Goal: Register for event/course

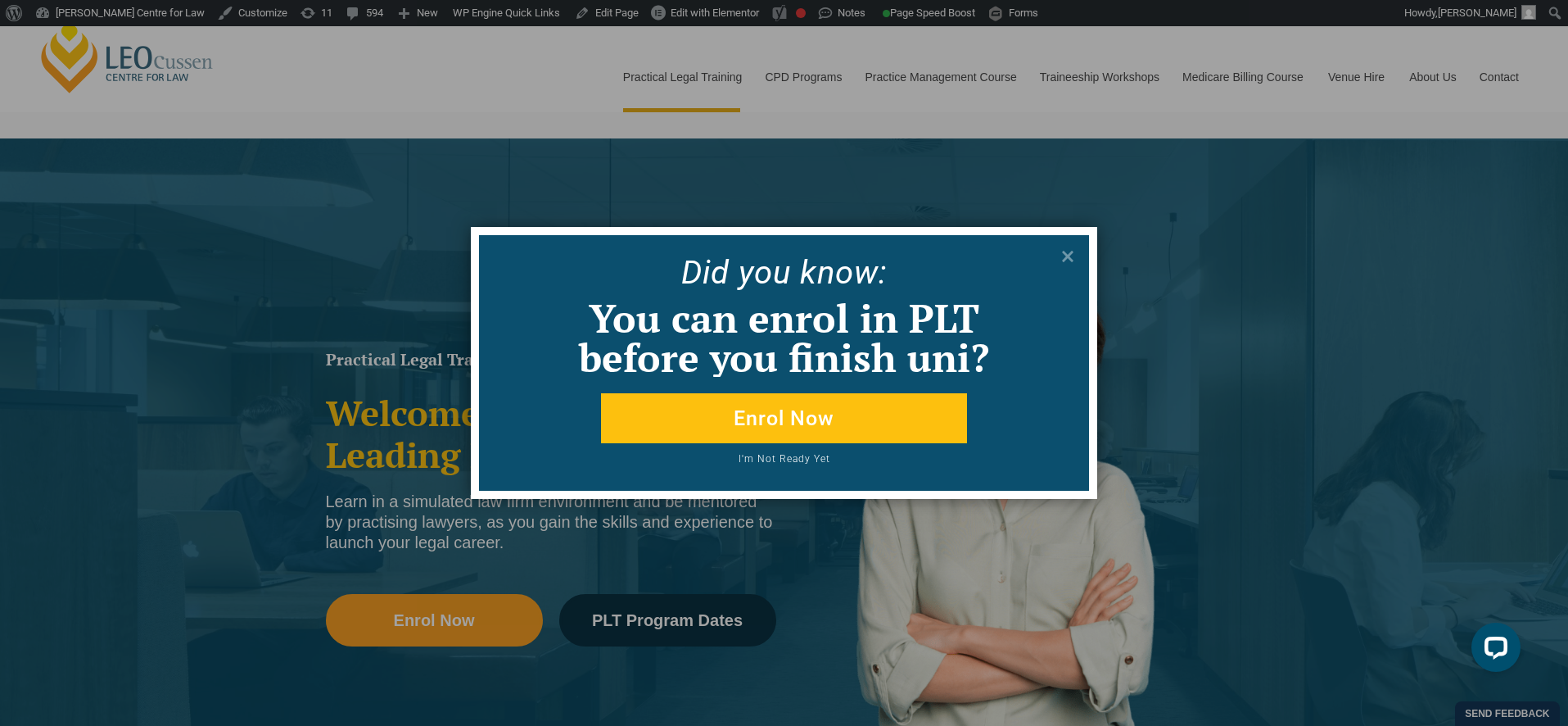
click at [777, 417] on button "Enrol Now" at bounding box center [784, 418] width 366 height 50
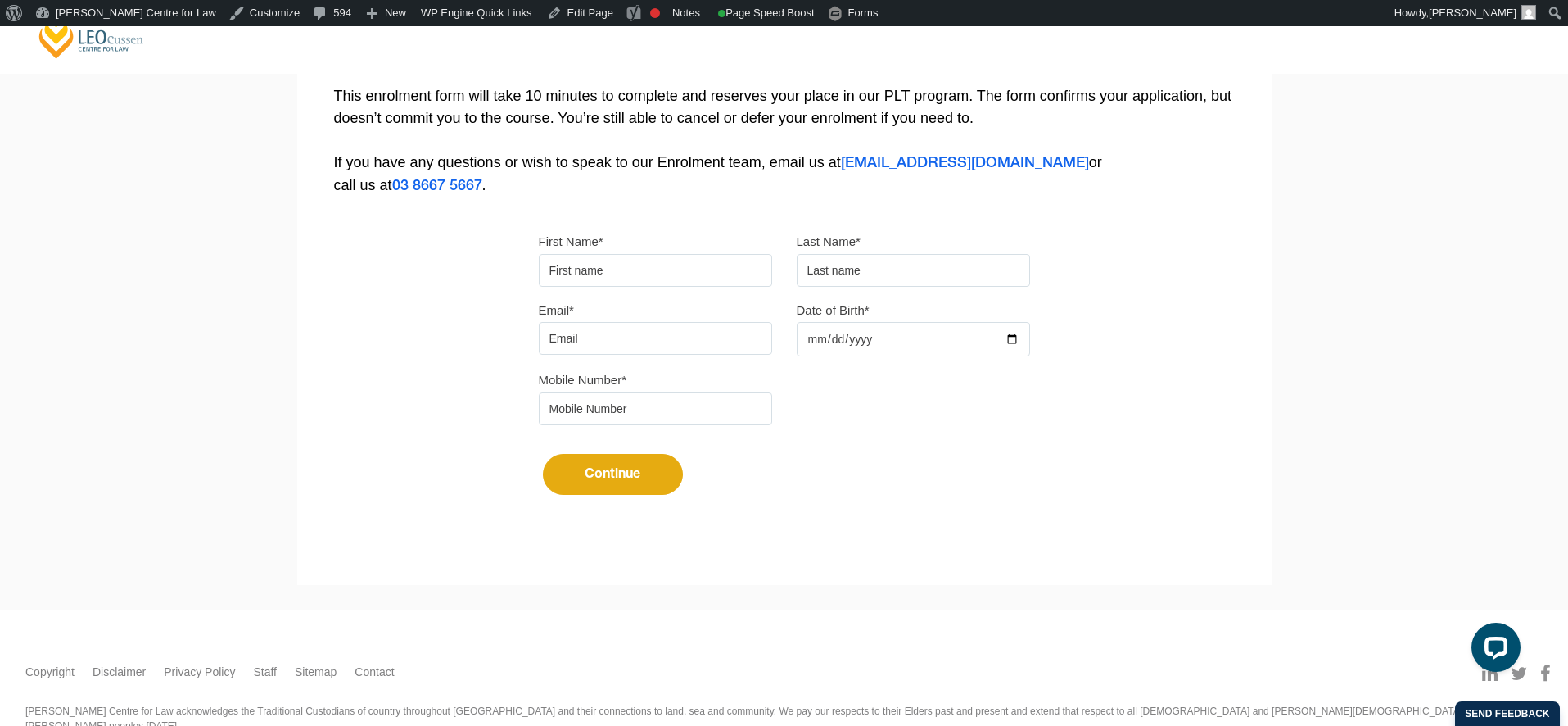
scroll to position [408, 0]
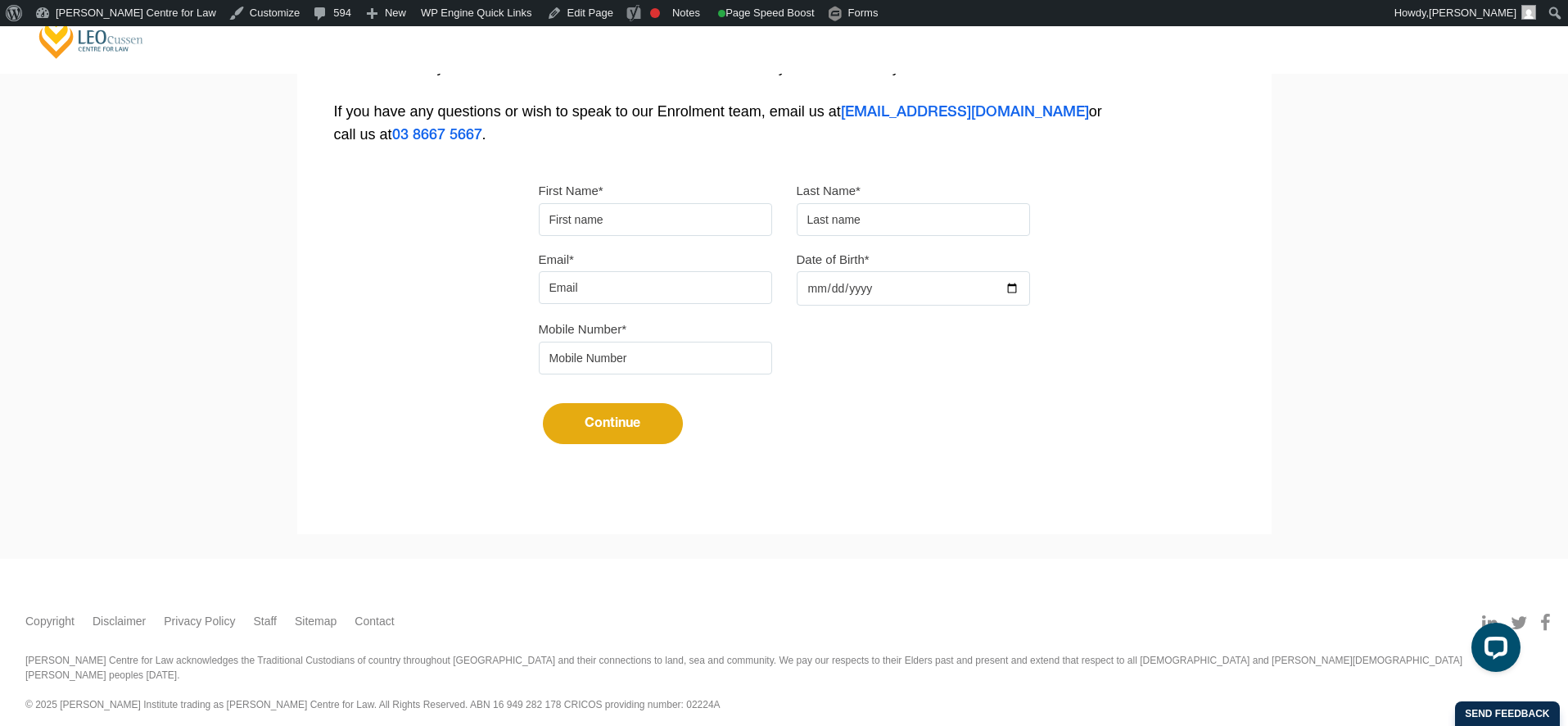
drag, startPoint x: 642, startPoint y: 442, endPoint x: 618, endPoint y: 446, distance: 24.3
click at [642, 442] on button "Continue" at bounding box center [613, 423] width 140 height 41
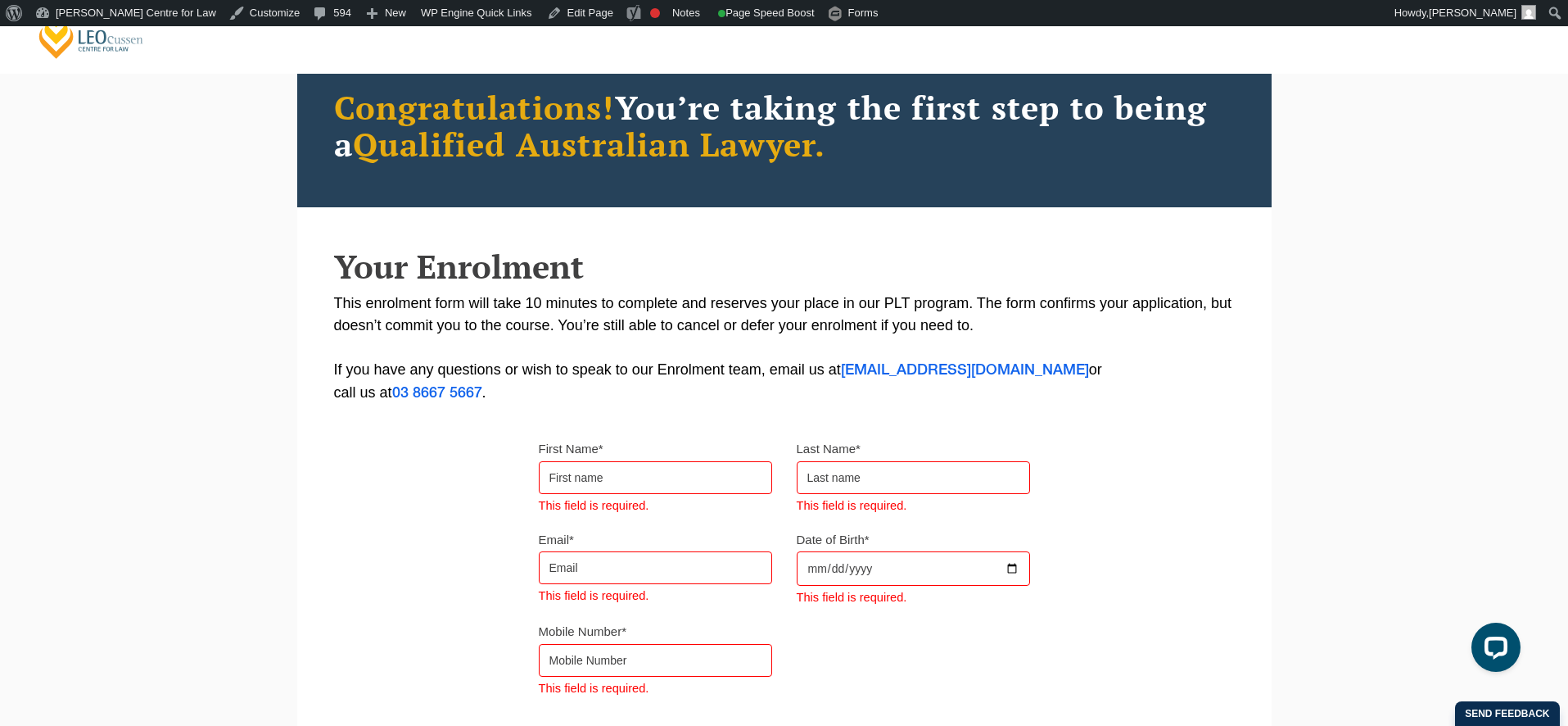
scroll to position [69, 0]
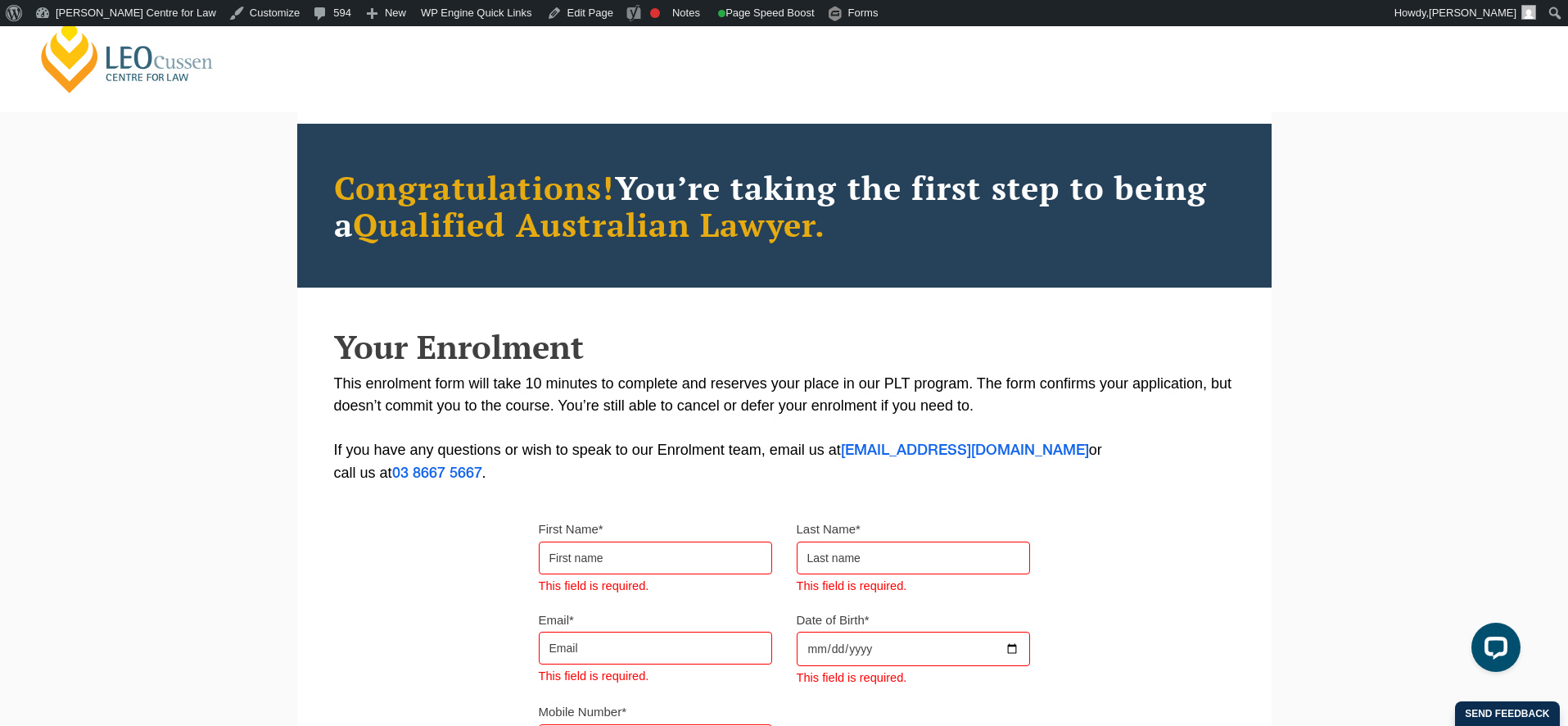
click at [214, 185] on div "Please note that your information is saved on our server as you enter it. Congr…" at bounding box center [784, 515] width 1568 height 895
click at [153, 66] on link "[PERSON_NAME] Centre for Law" at bounding box center [127, 57] width 181 height 77
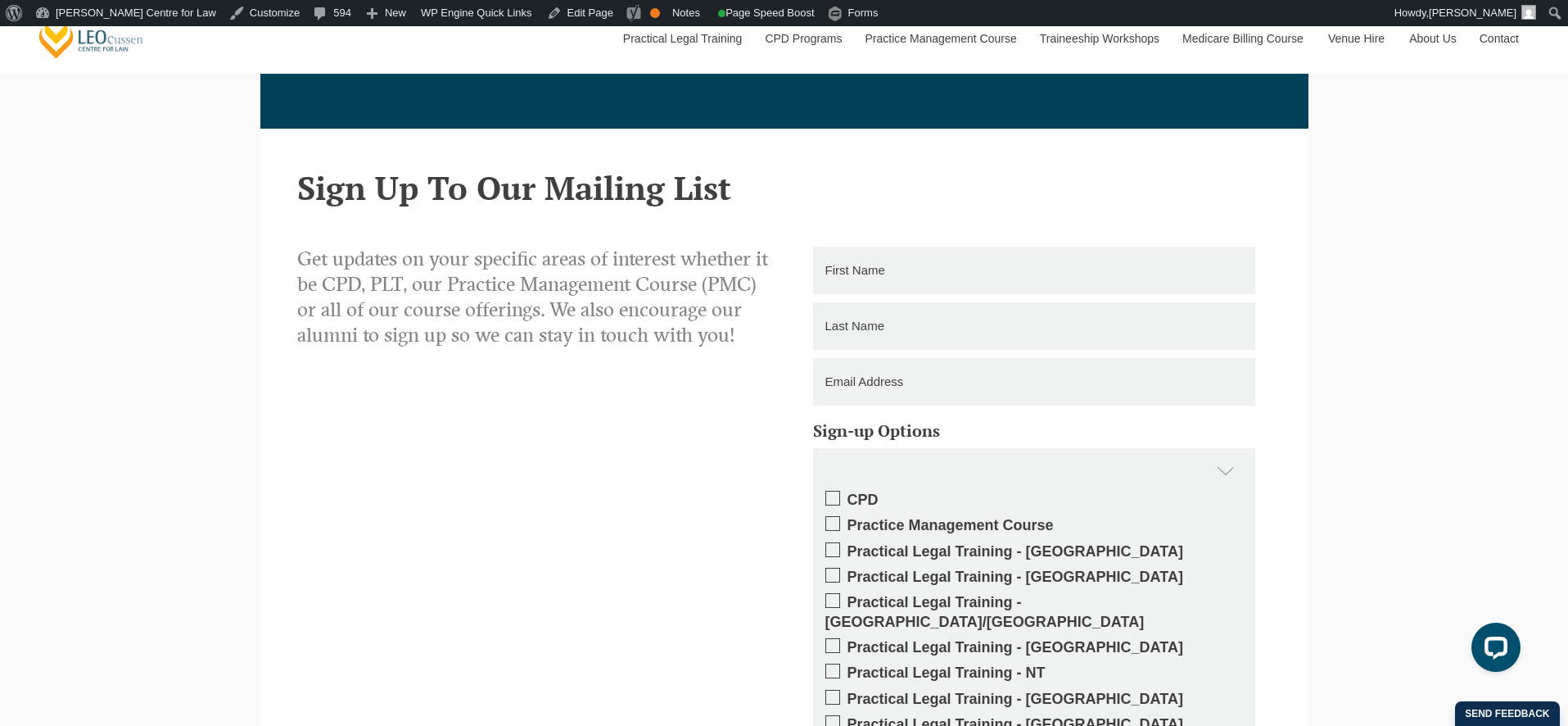
scroll to position [2572, 0]
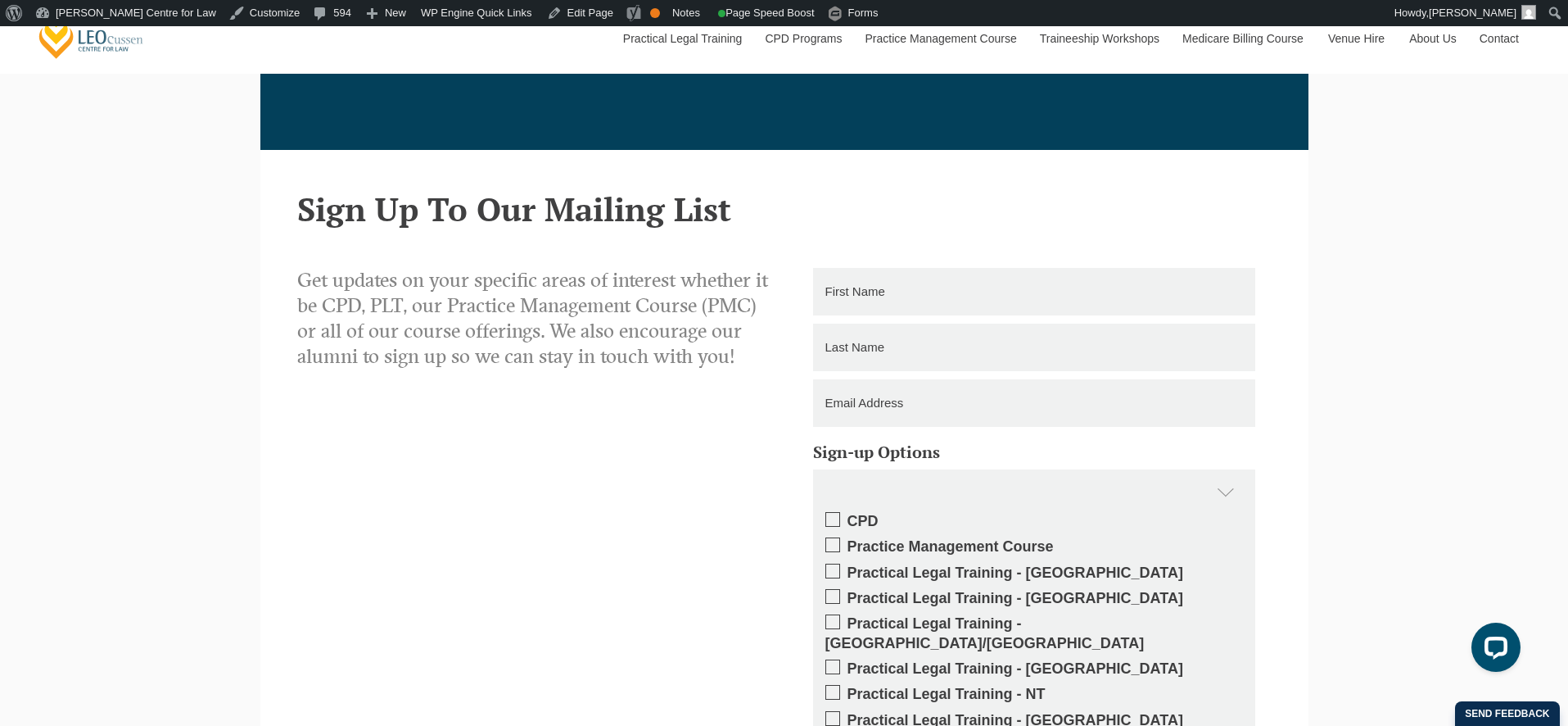
drag, startPoint x: 301, startPoint y: 207, endPoint x: 764, endPoint y: 198, distance: 463.1
click at [764, 198] on h2 "Sign Up To Our Mailing List" at bounding box center [784, 208] width 974 height 36
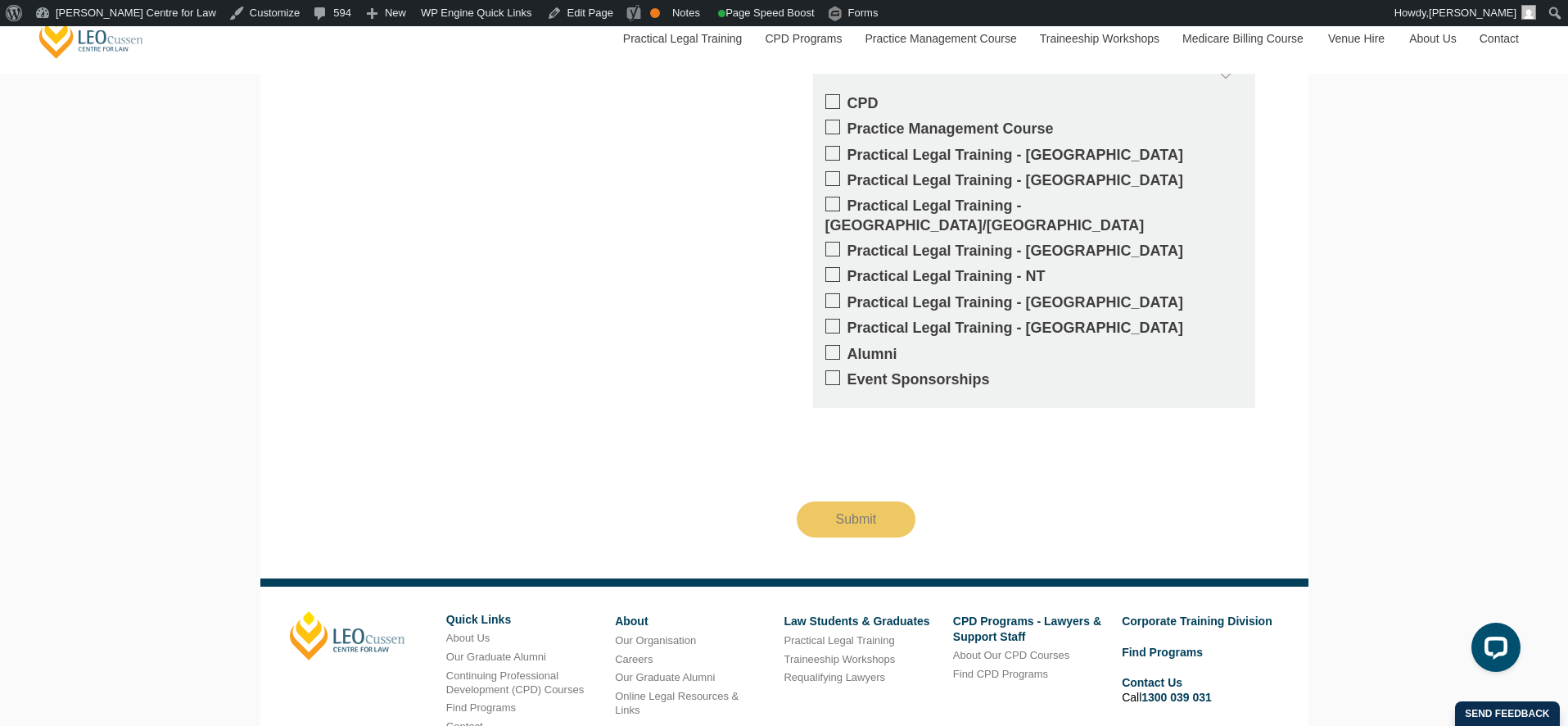
scroll to position [2649, 0]
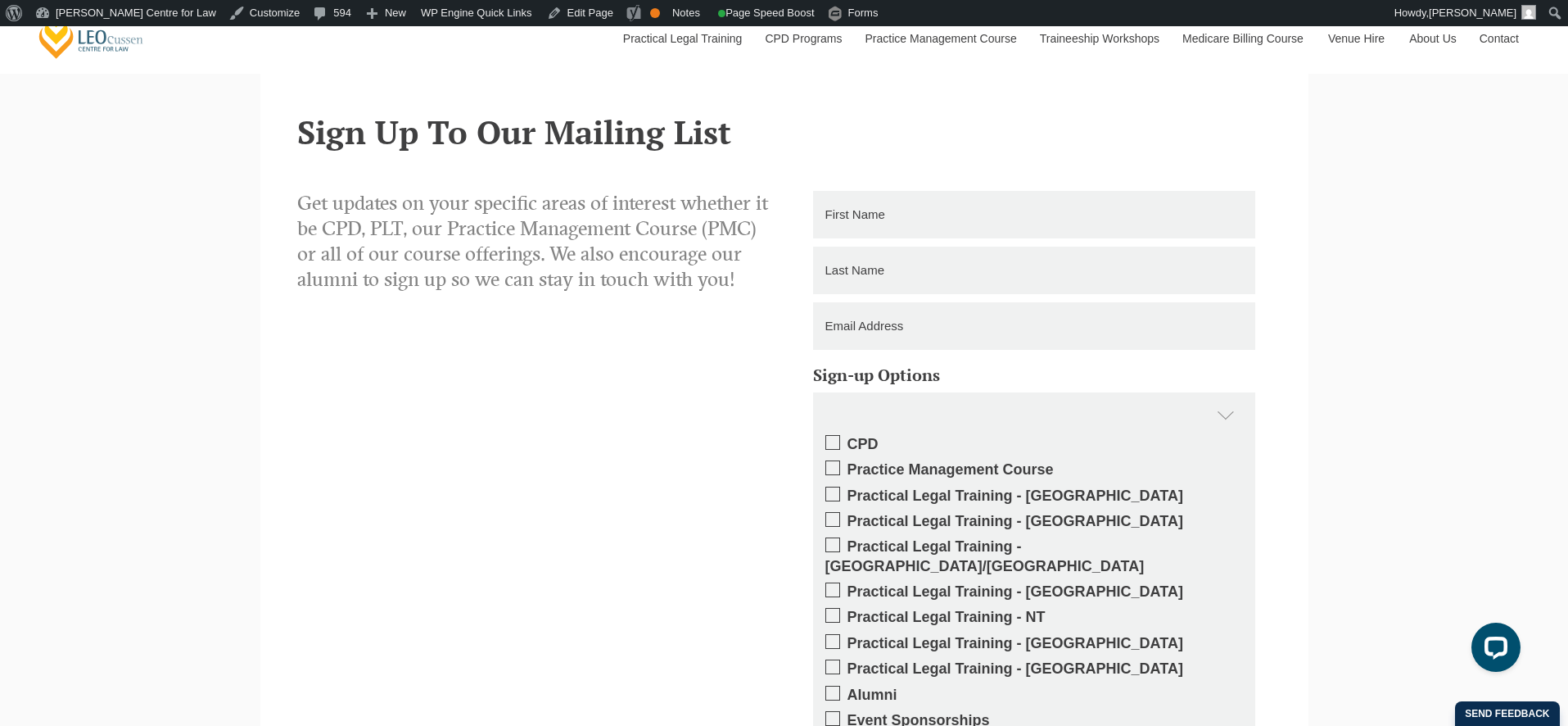
click at [1223, 415] on div at bounding box center [1034, 416] width 442 height 47
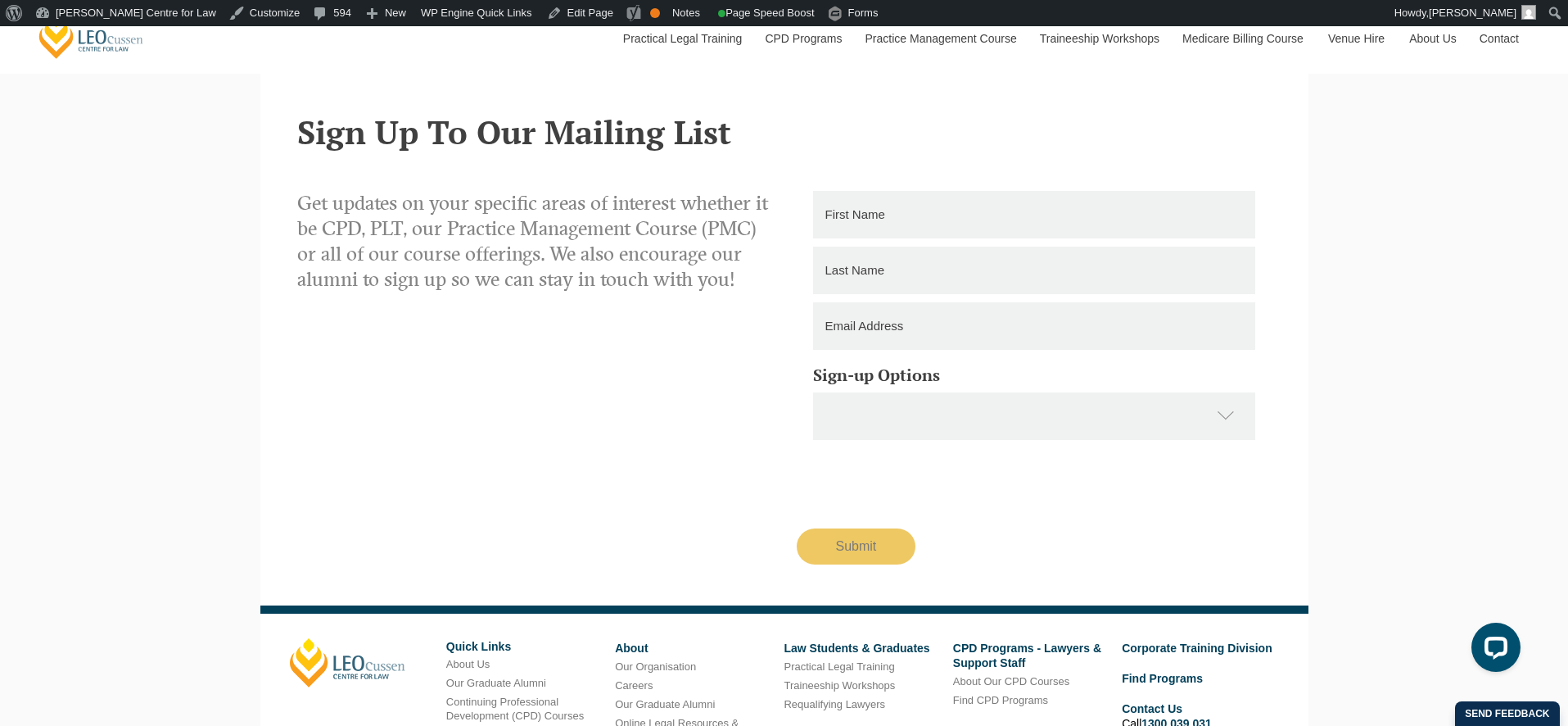
click at [1228, 413] on div at bounding box center [1034, 416] width 442 height 47
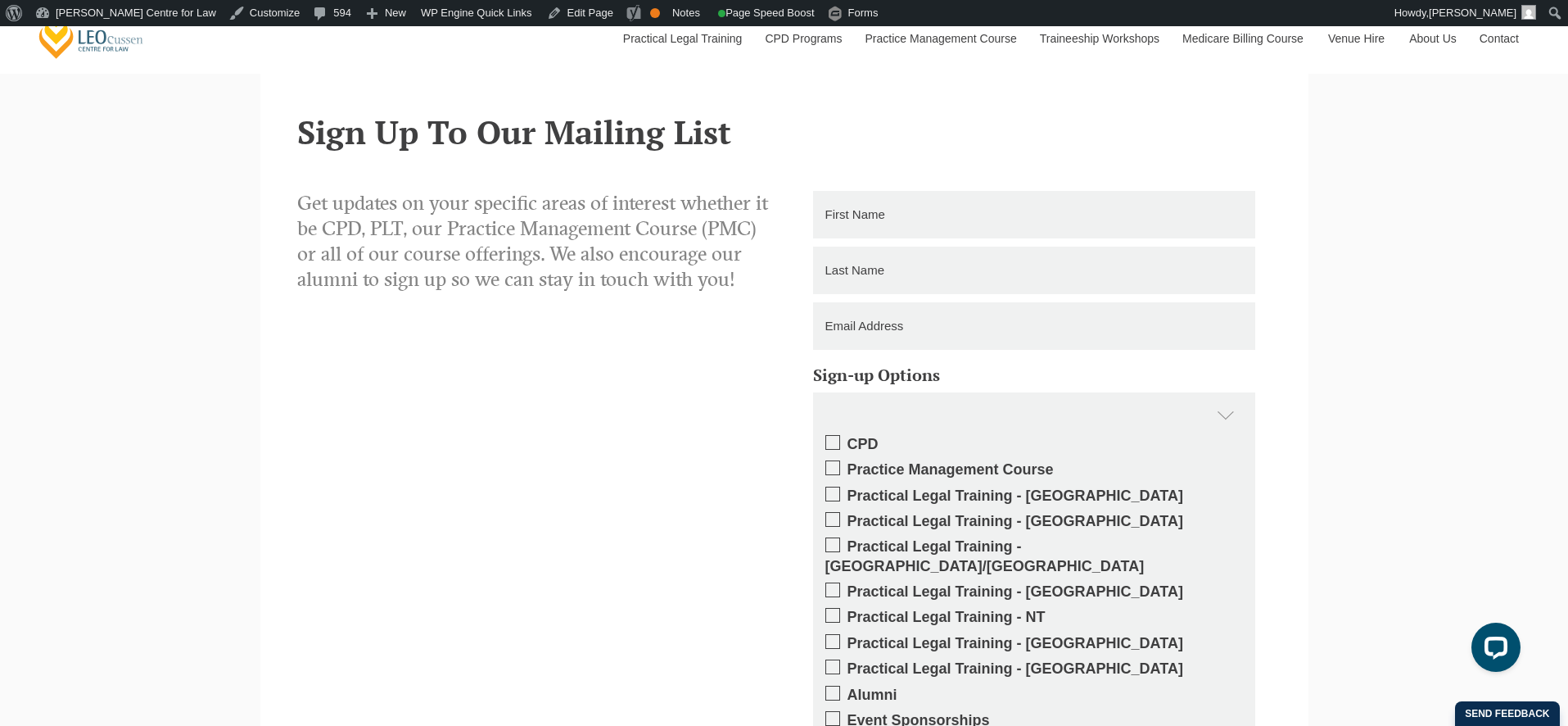
click at [1228, 413] on div at bounding box center [1034, 416] width 442 height 47
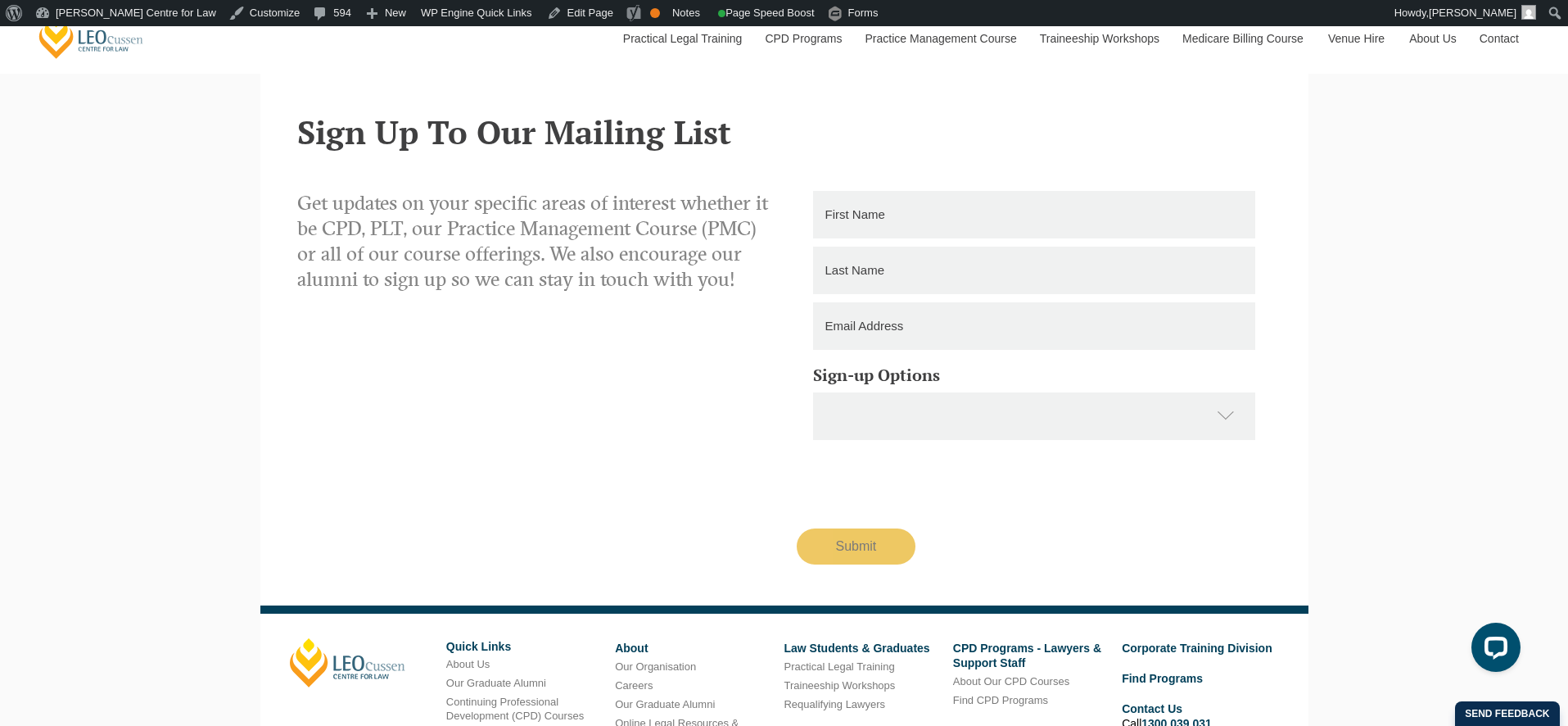
click at [425, 407] on div "Get updates on your specific areas of interest whether it be CPD, PLT, our Prac…" at bounding box center [784, 377] width 999 height 373
click at [1225, 421] on div at bounding box center [1034, 416] width 442 height 47
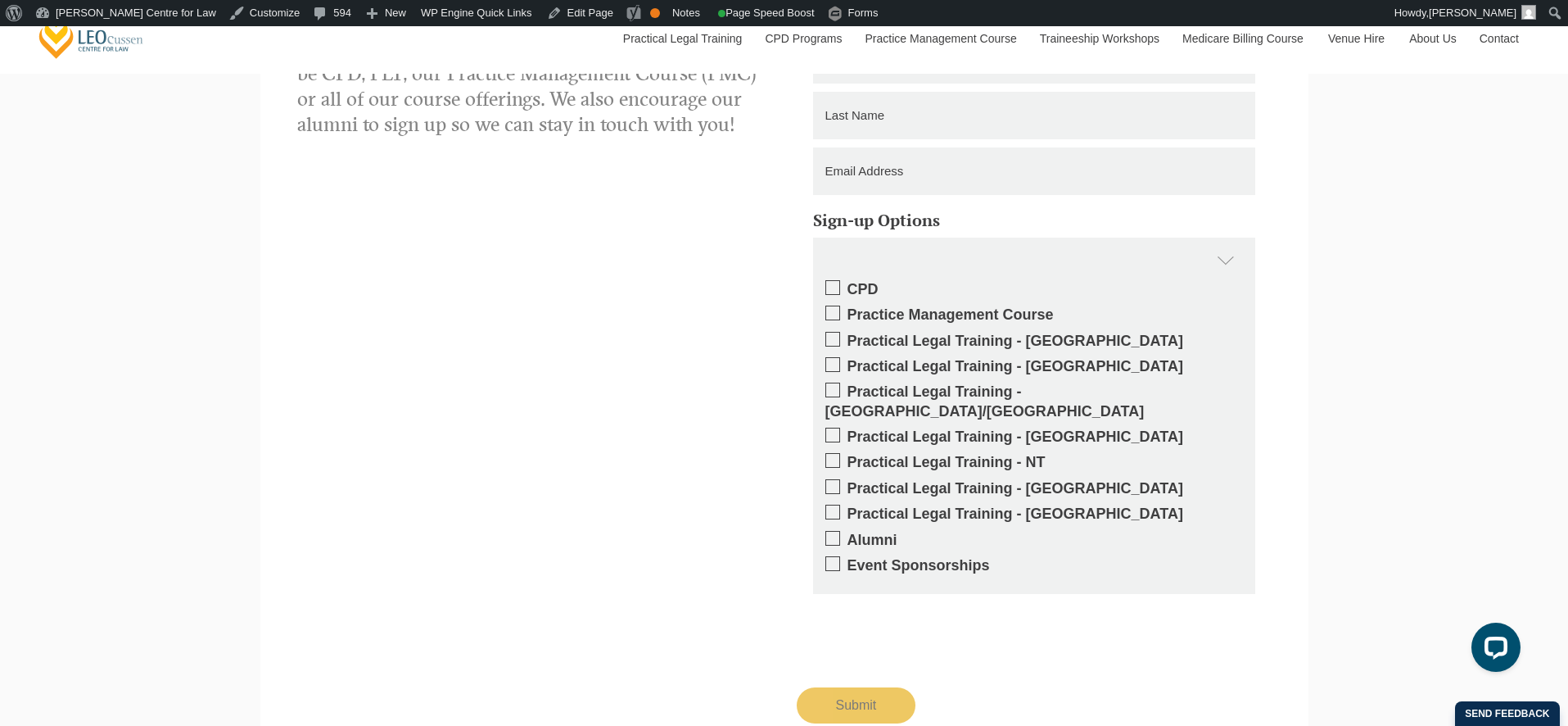
scroll to position [2843, 0]
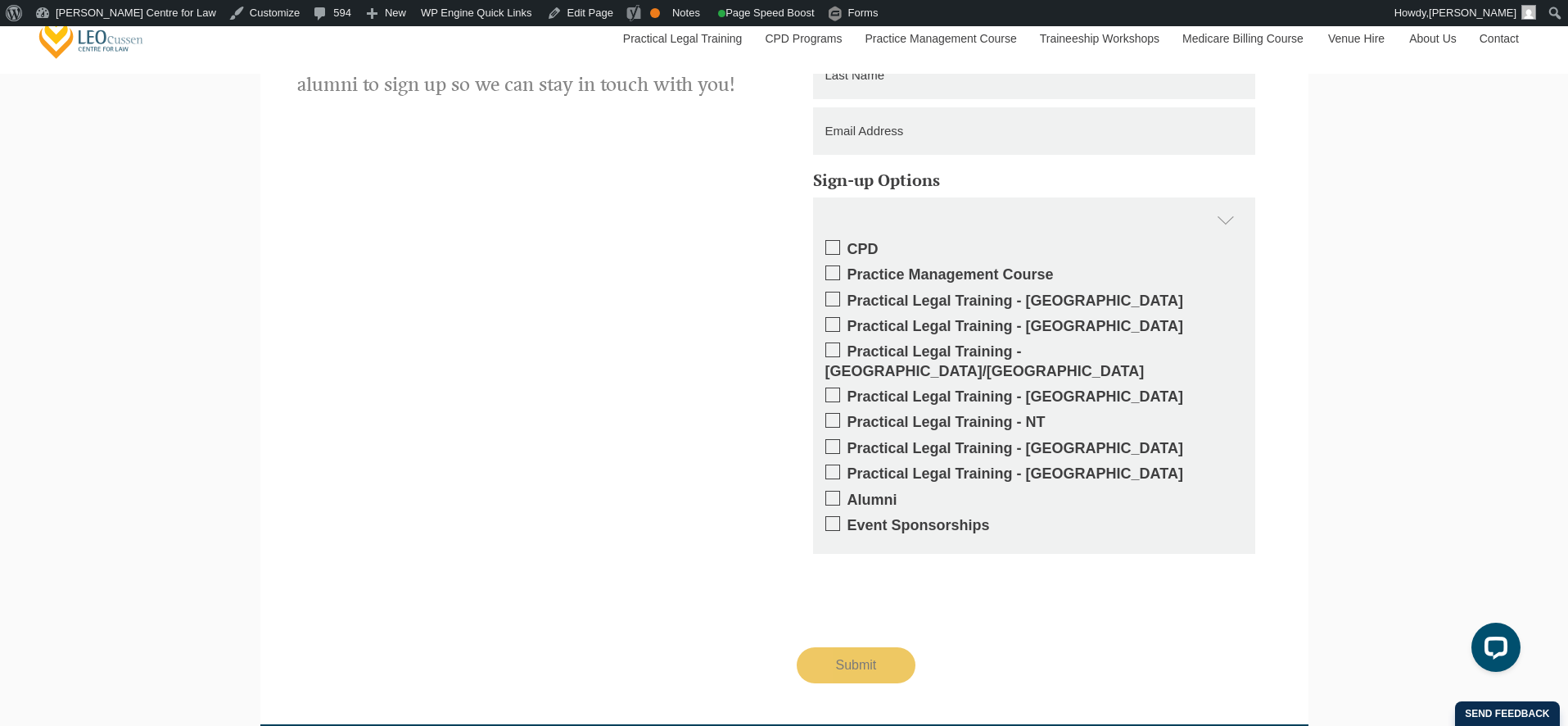
click at [623, 231] on div "Get updates on your specific areas of interest whether it be CPD, PLT, our Prac…" at bounding box center [784, 340] width 999 height 688
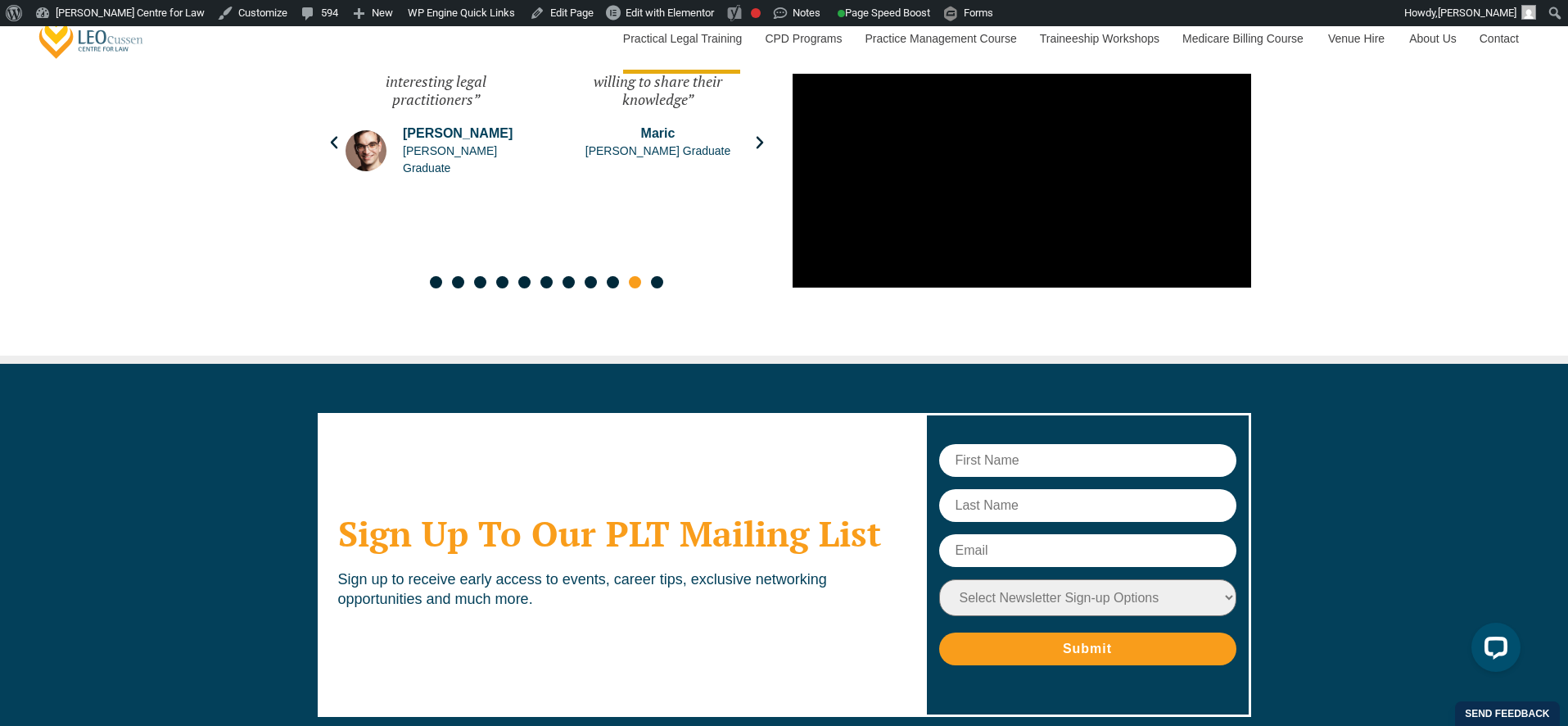
scroll to position [8567, 0]
